Goal: Find specific page/section: Find specific page/section

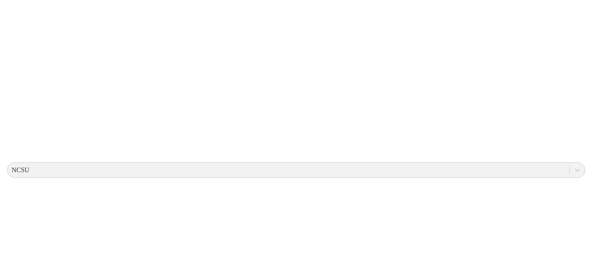
scroll to position [184, 0]
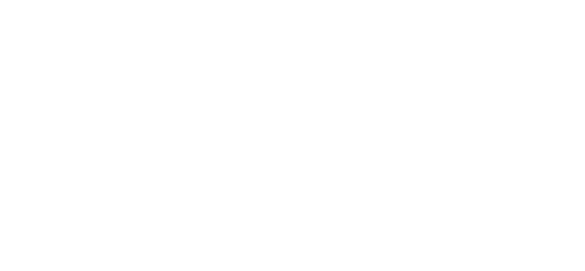
scroll to position [7, 0]
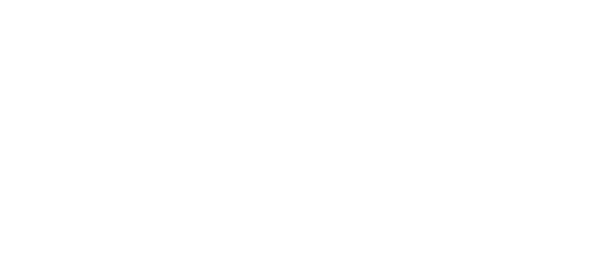
scroll to position [84, 249]
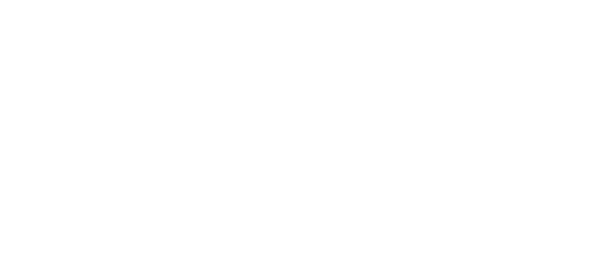
drag, startPoint x: 160, startPoint y: 130, endPoint x: 587, endPoint y: 211, distance: 434.8
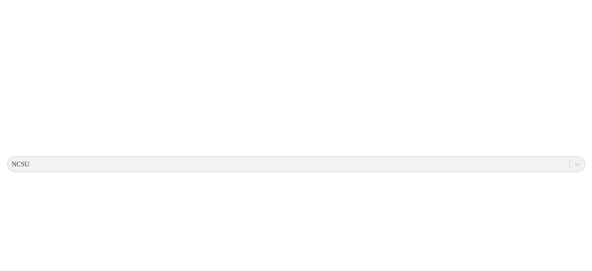
scroll to position [185, 0]
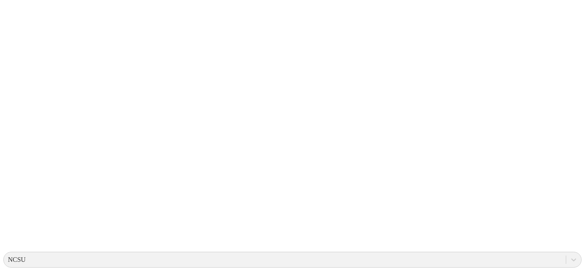
scroll to position [86, 0]
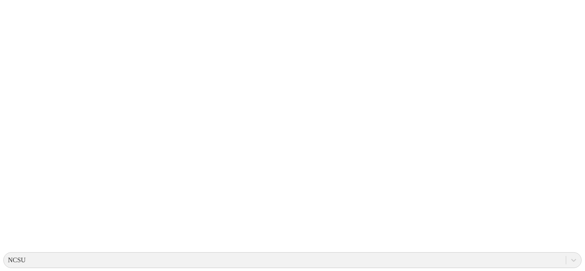
drag, startPoint x: 475, startPoint y: 161, endPoint x: 204, endPoint y: 160, distance: 271.0
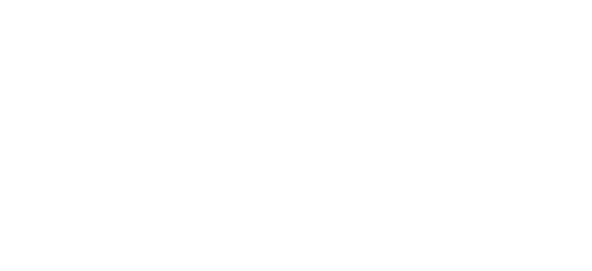
scroll to position [0, 0]
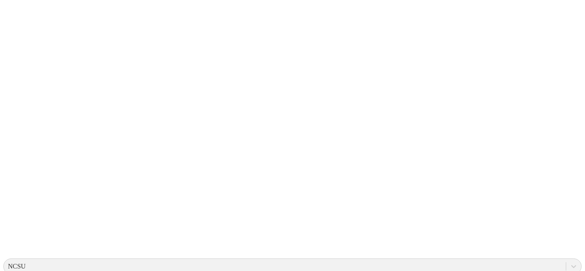
drag, startPoint x: 296, startPoint y: 267, endPoint x: 547, endPoint y: 252, distance: 250.6
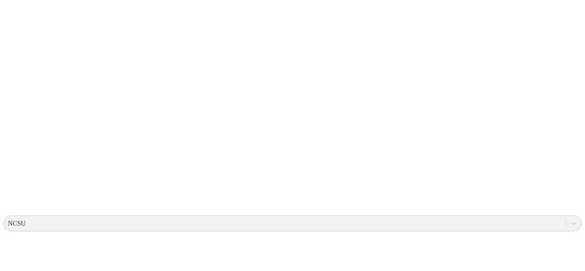
drag, startPoint x: 531, startPoint y: 266, endPoint x: 569, endPoint y: 273, distance: 38.9
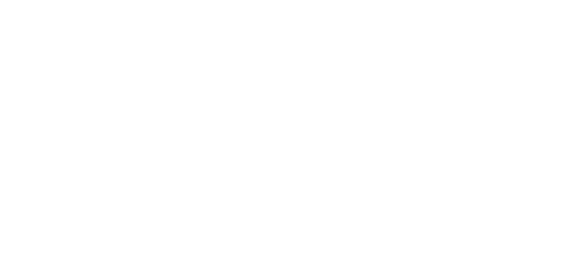
scroll to position [0, 0]
